Goal: Information Seeking & Learning: Understand process/instructions

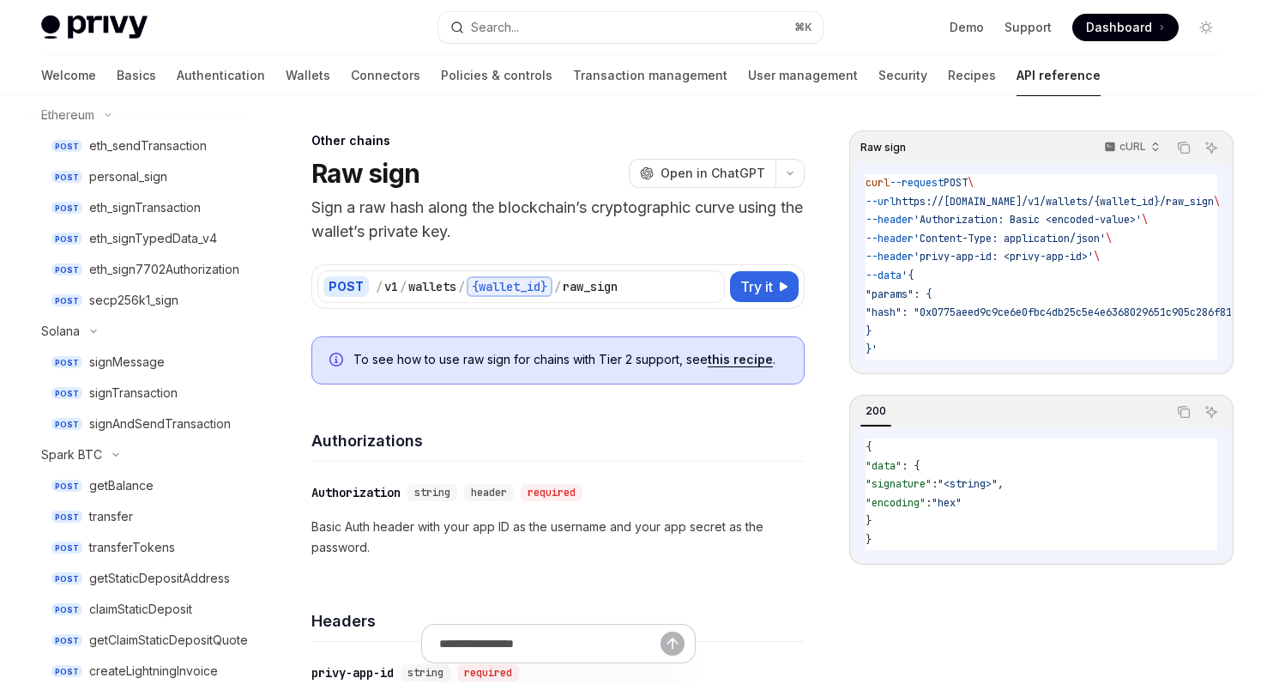
scroll to position [467, 0]
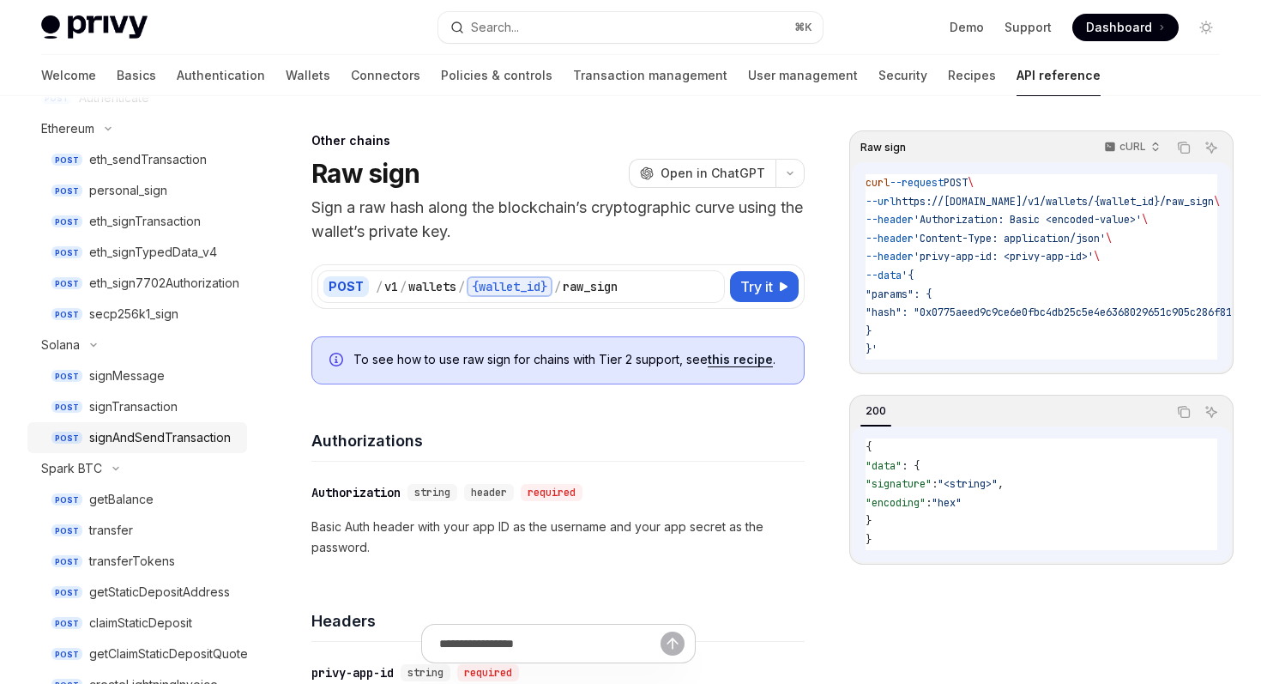
click at [182, 429] on div "signAndSendTransaction" at bounding box center [160, 437] width 142 height 21
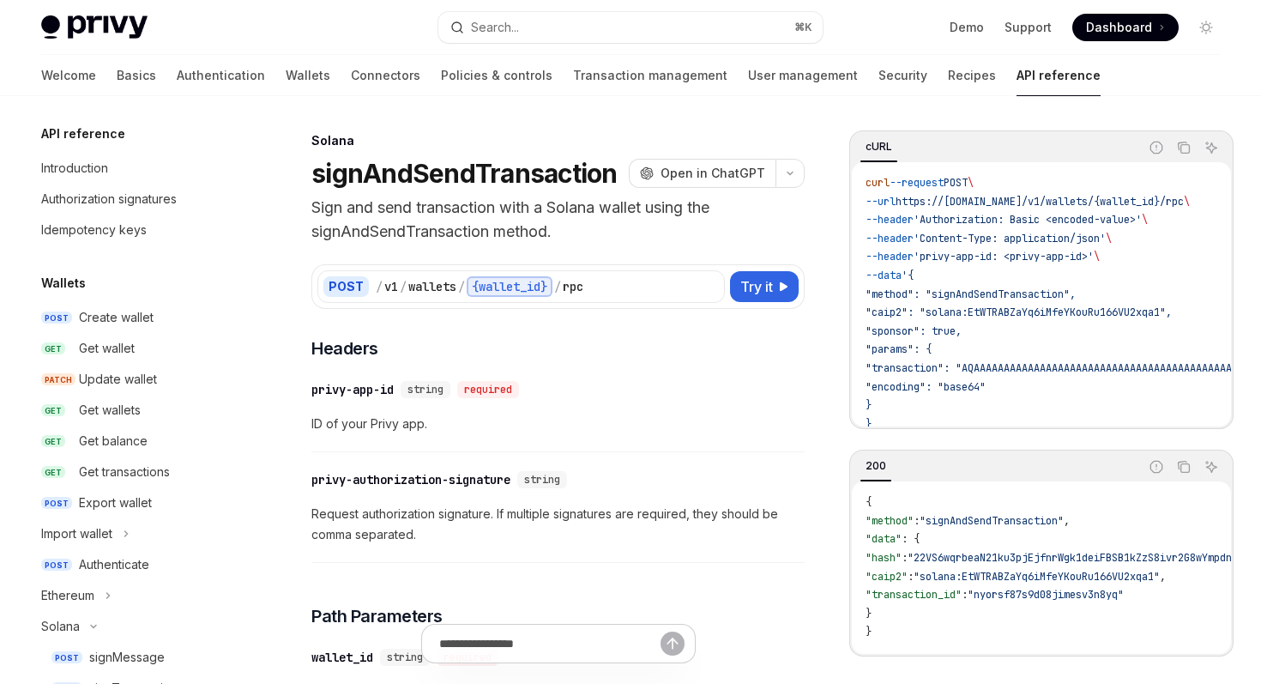
scroll to position [329, 0]
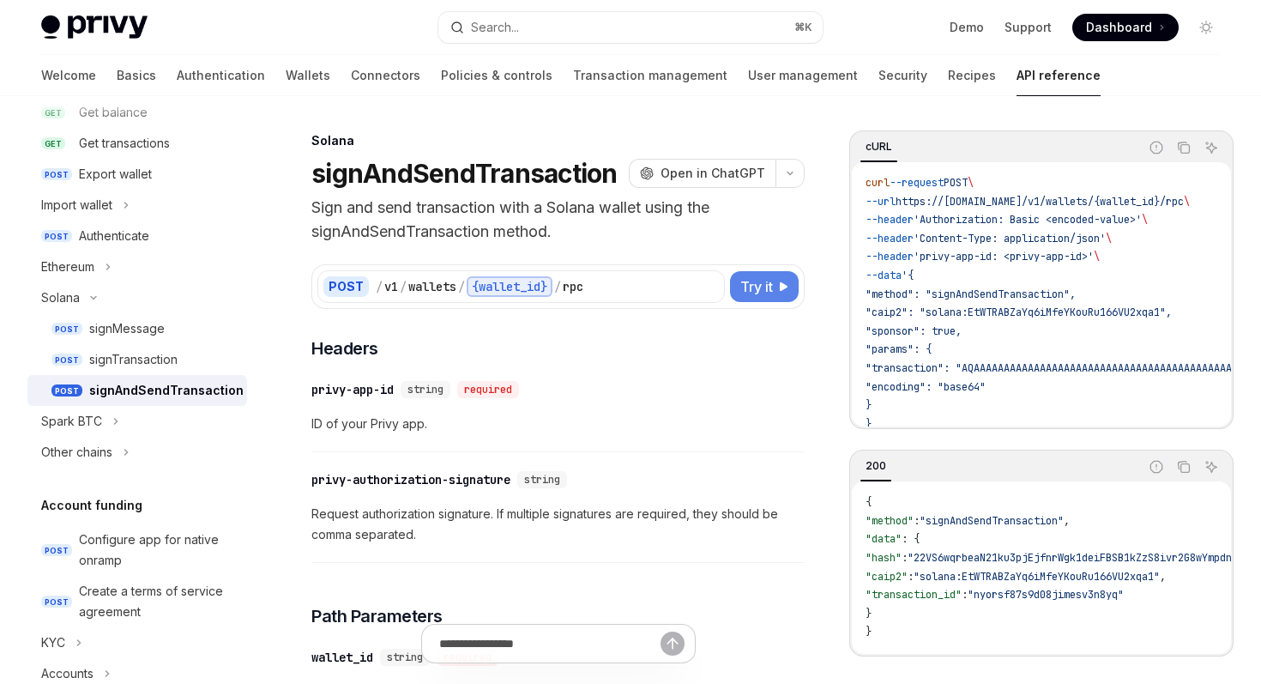
click at [780, 287] on icon at bounding box center [783, 286] width 10 height 10
type textarea "*"
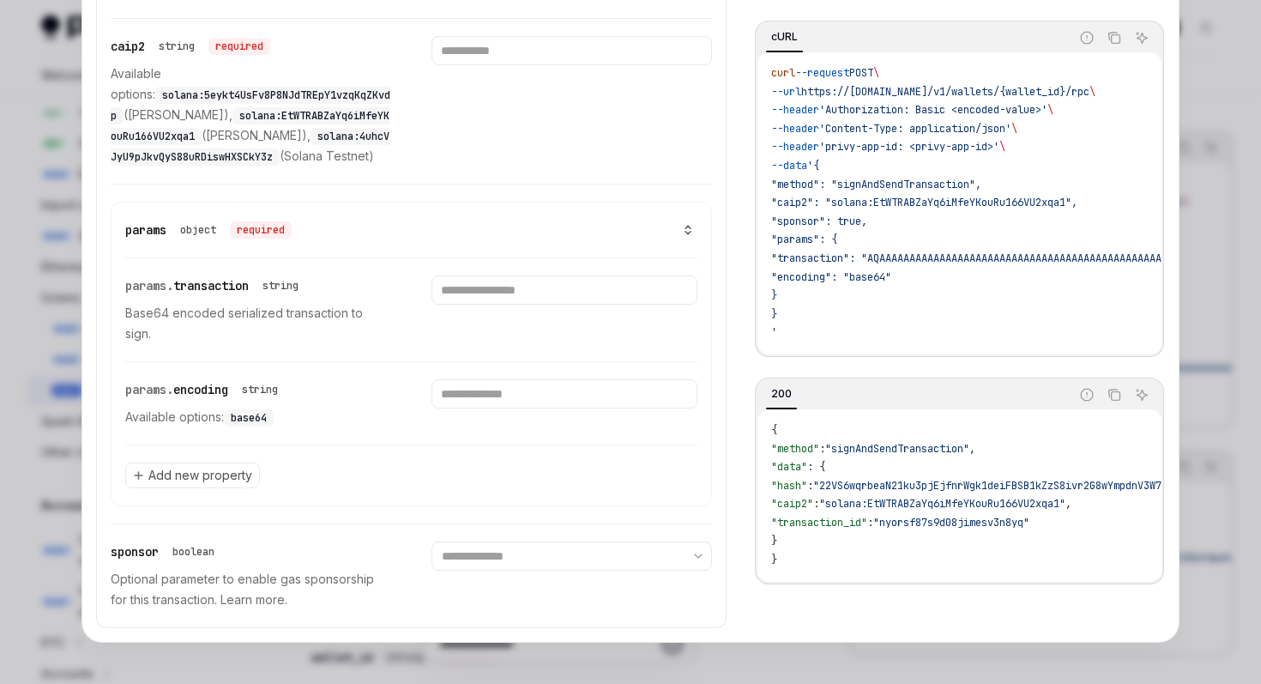
scroll to position [874, 0]
click at [76, 187] on div at bounding box center [630, 342] width 1261 height 684
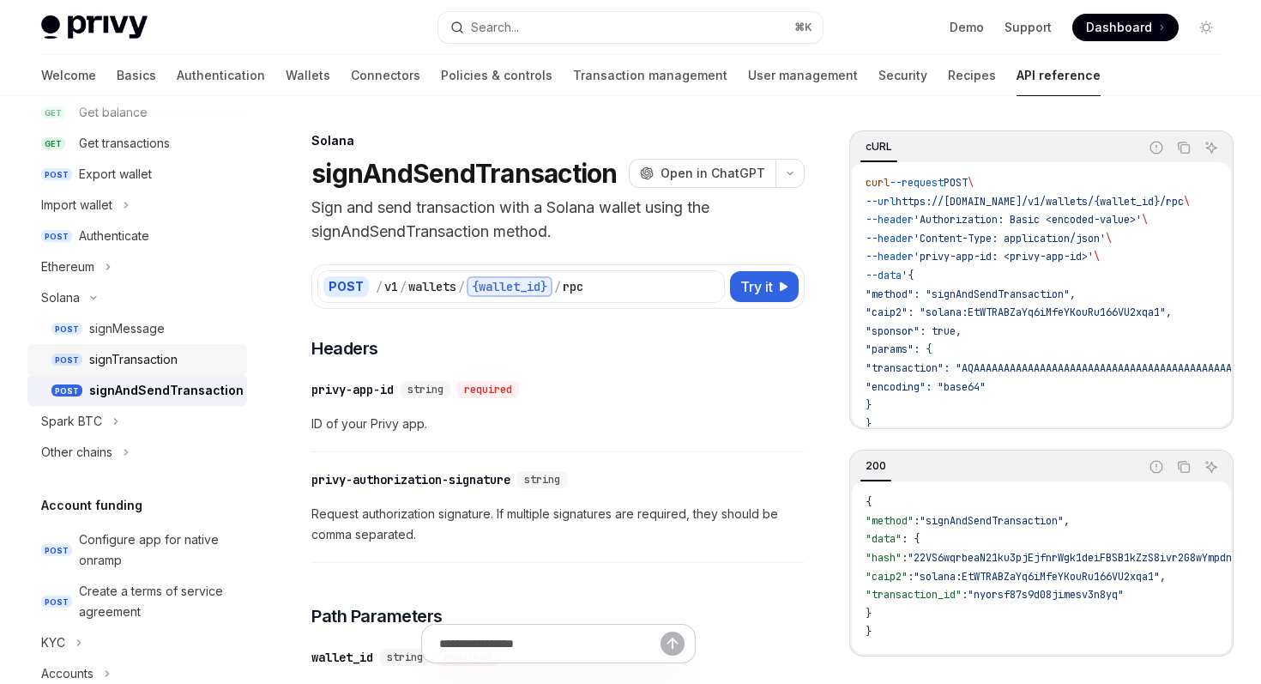
click at [182, 346] on link "POST signTransaction" at bounding box center [137, 359] width 220 height 31
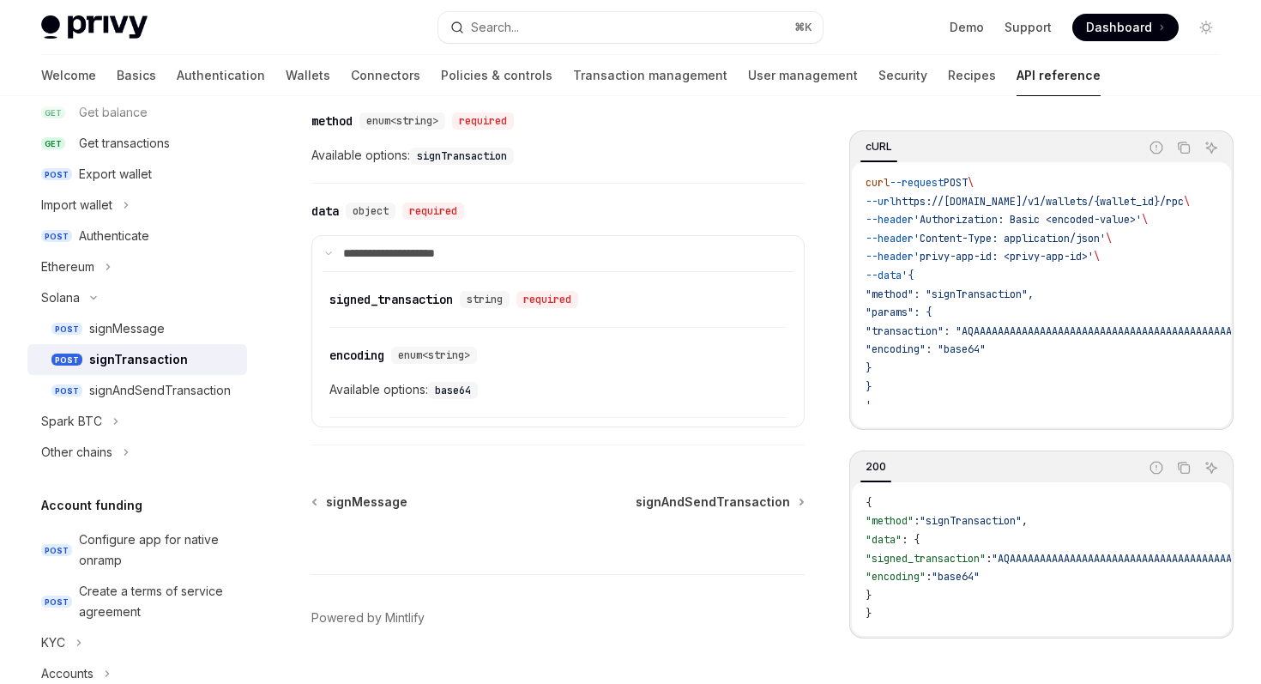
scroll to position [1186, 0]
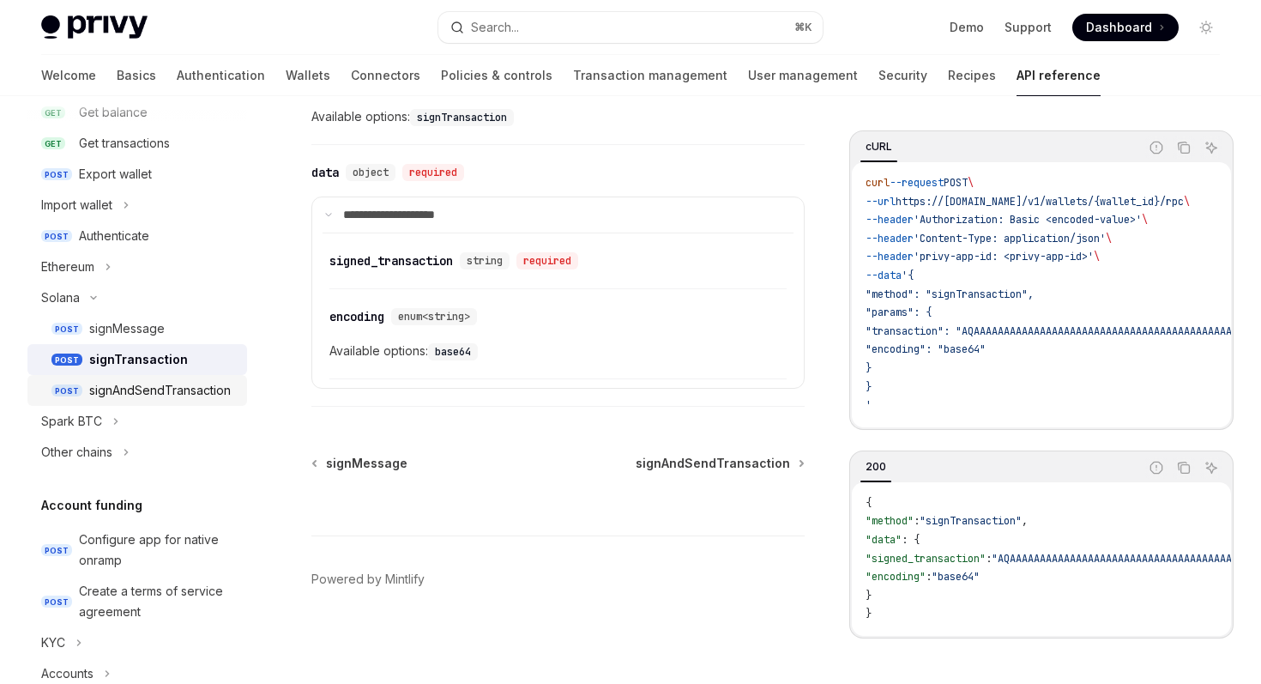
click at [211, 398] on div "signAndSendTransaction" at bounding box center [160, 390] width 142 height 21
type textarea "*"
